Goal: Transaction & Acquisition: Purchase product/service

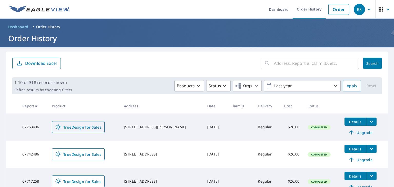
click at [84, 126] on span "TrueDesign for Sales" at bounding box center [78, 127] width 46 height 6
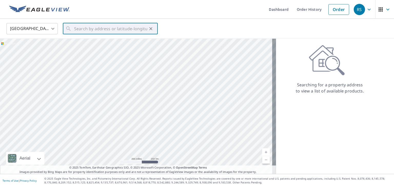
click at [100, 32] on input "text" at bounding box center [110, 29] width 73 height 14
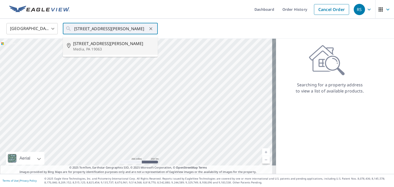
click at [97, 46] on span "[STREET_ADDRESS][PERSON_NAME]" at bounding box center [113, 44] width 81 height 6
type input "[STREET_ADDRESS][PERSON_NAME]"
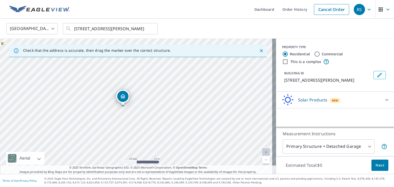
click at [350, 99] on div "Solar Products New" at bounding box center [330, 100] width 101 height 12
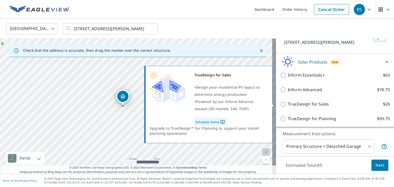
click at [280, 103] on input "TrueDesign for Sales $26" at bounding box center [284, 104] width 8 height 6
checkbox input "true"
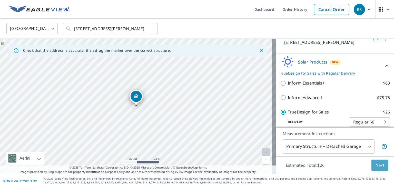
click at [378, 163] on span "Next" at bounding box center [379, 165] width 9 height 6
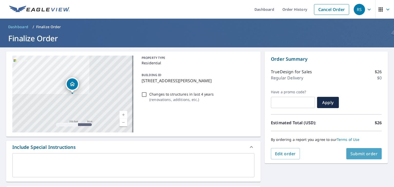
click at [362, 156] on span "Submit order" at bounding box center [363, 154] width 27 height 6
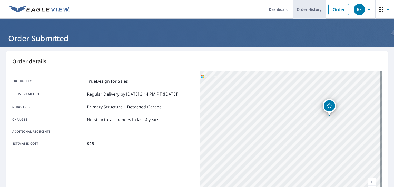
click at [306, 8] on link "Order History" at bounding box center [309, 9] width 33 height 19
